Goal: Task Accomplishment & Management: Manage account settings

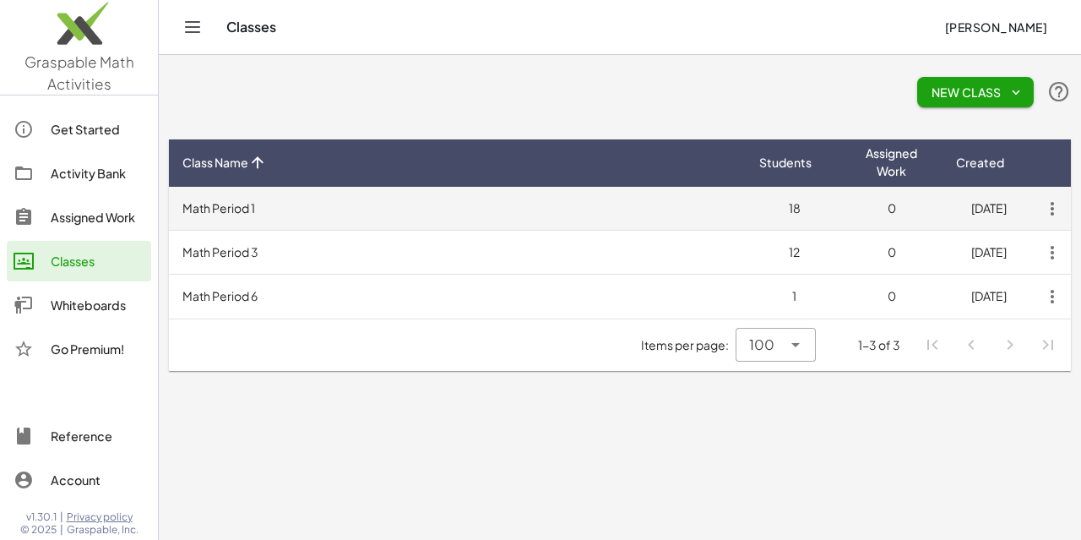
click at [673, 202] on td "Math Period 1" at bounding box center [457, 209] width 577 height 44
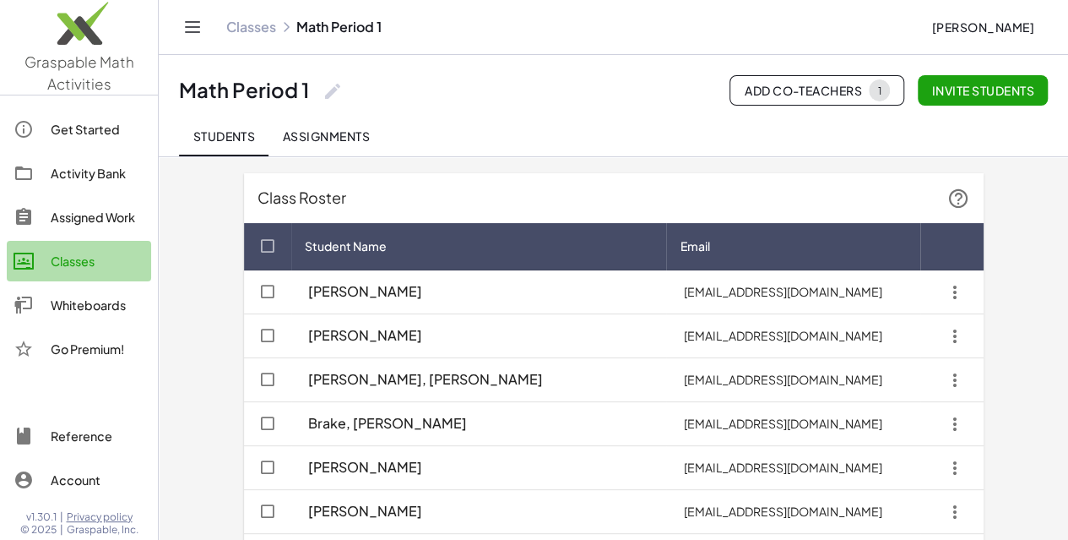
click at [57, 258] on div "Classes" at bounding box center [98, 261] width 94 height 20
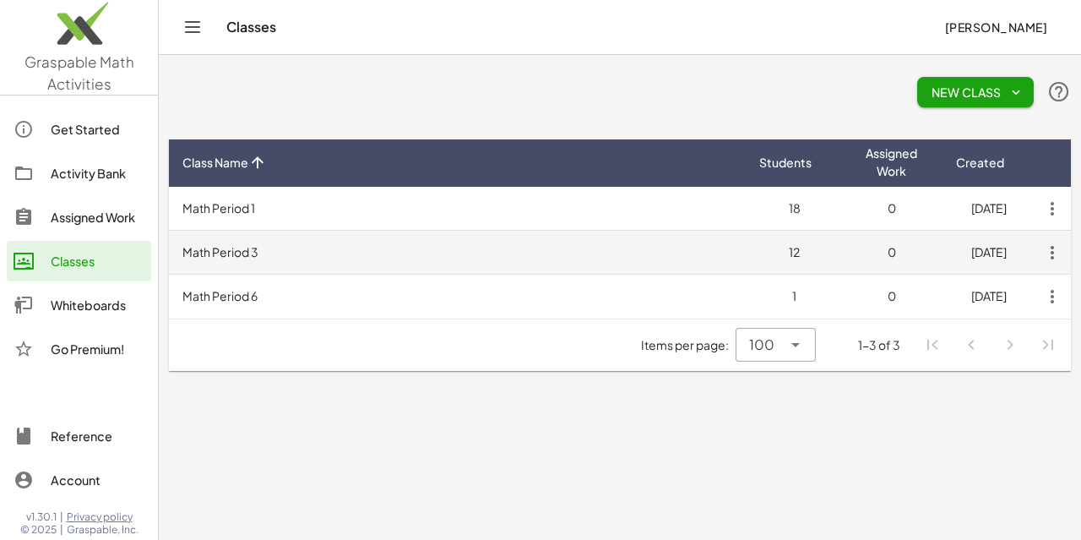
click at [295, 263] on td "Math Period 3" at bounding box center [457, 253] width 577 height 44
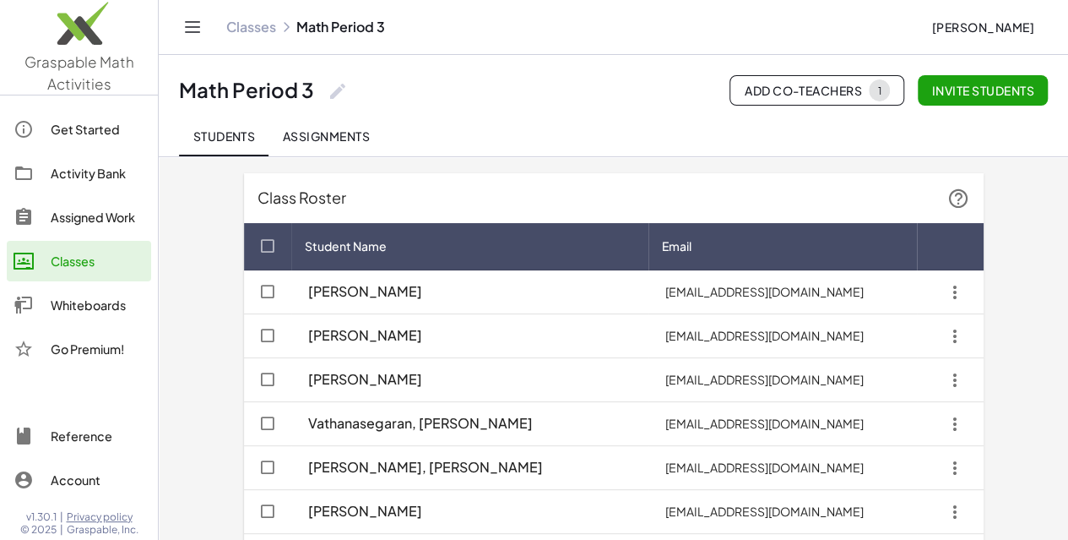
click at [31, 258] on icon at bounding box center [24, 261] width 20 height 20
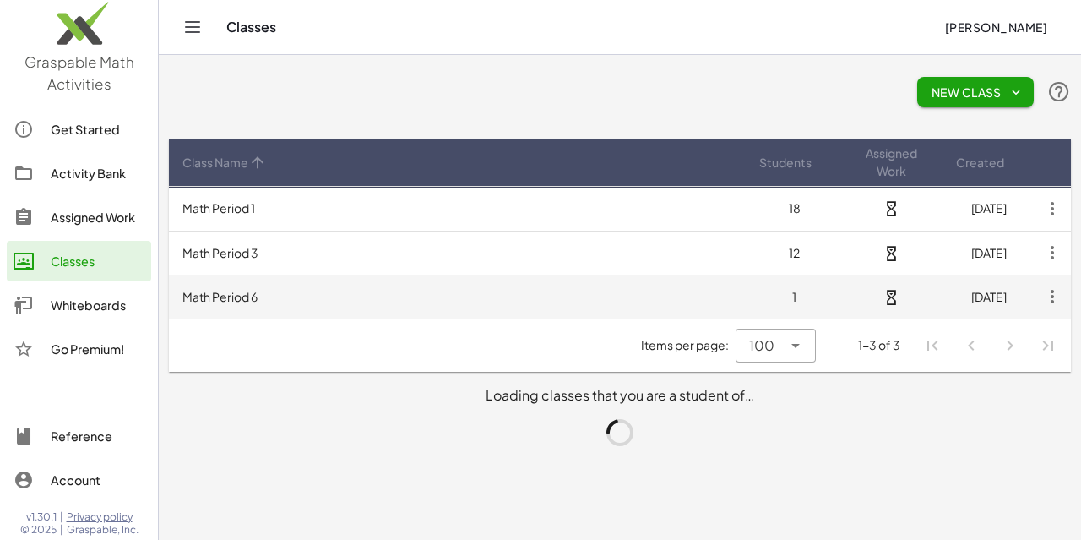
click at [275, 294] on td "Math Period 6" at bounding box center [457, 297] width 577 height 44
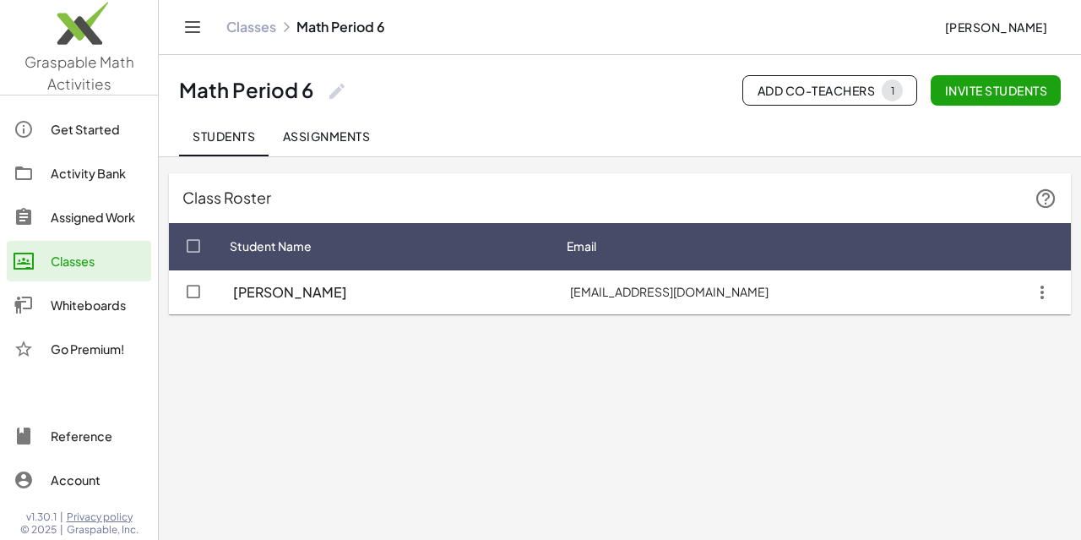
click at [88, 249] on link "Classes" at bounding box center [79, 261] width 144 height 41
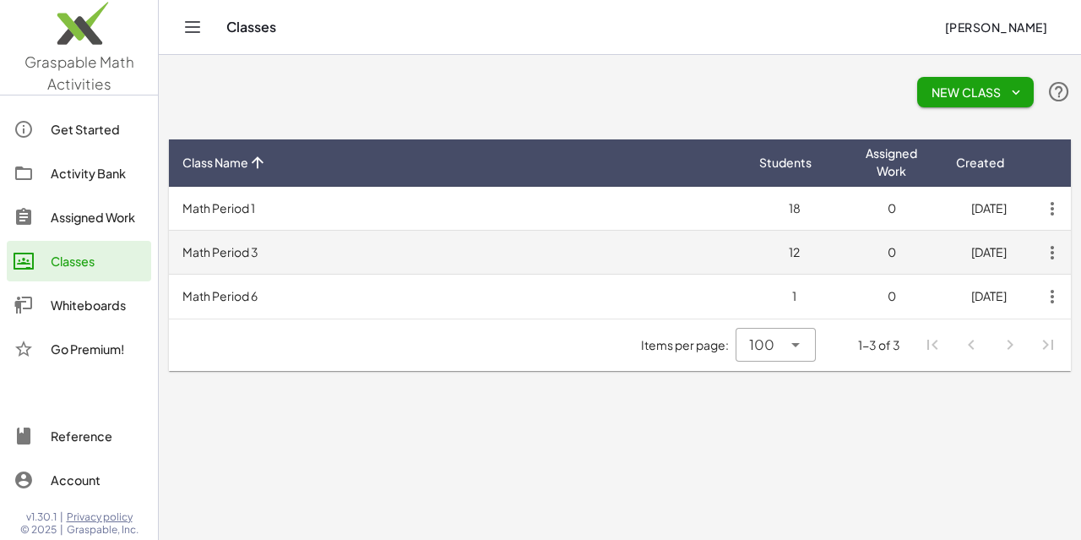
click at [291, 258] on td "Math Period 3" at bounding box center [457, 253] width 577 height 44
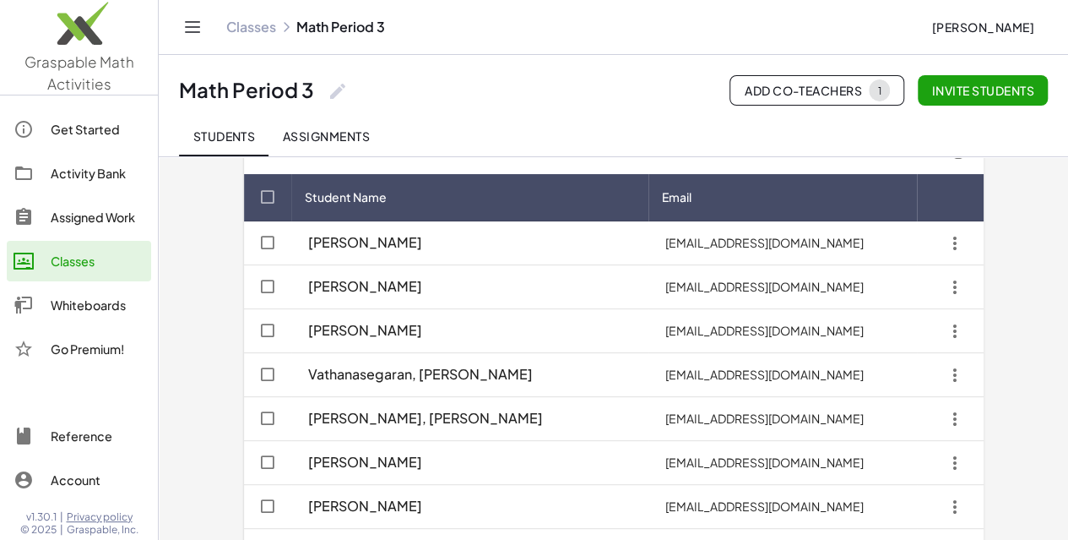
scroll to position [14, 0]
